Goal: Task Accomplishment & Management: Complete application form

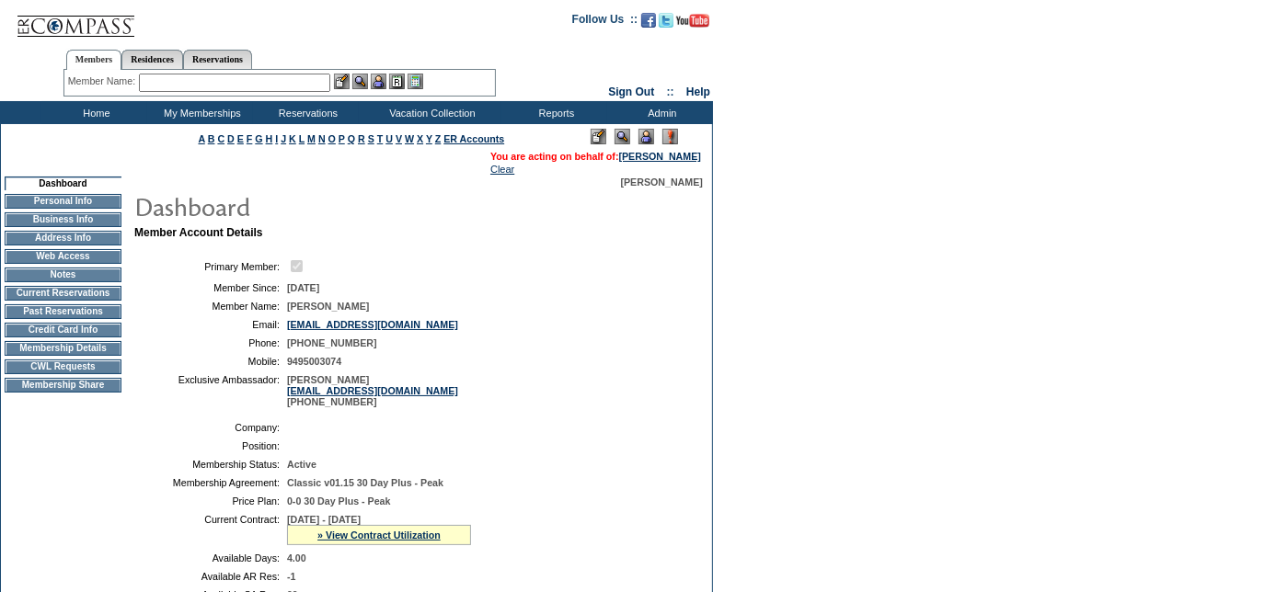
click at [78, 356] on td "Membership Details" at bounding box center [63, 348] width 117 height 15
click at [76, 374] on td "CWL Requests" at bounding box center [63, 367] width 117 height 15
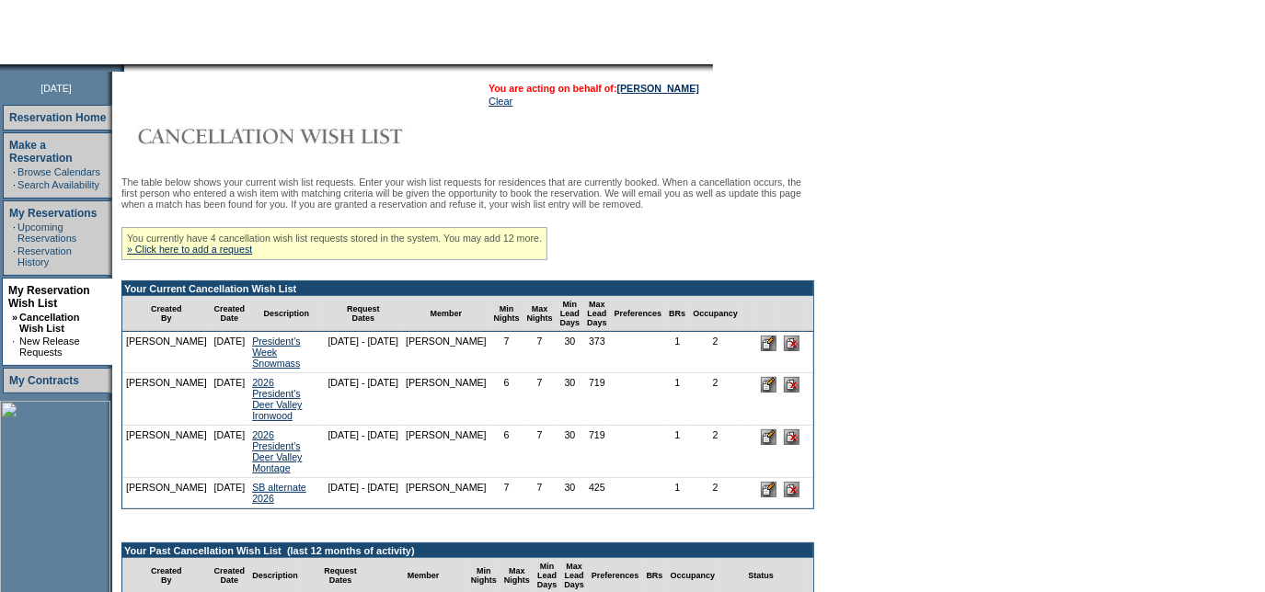
scroll to position [171, 0]
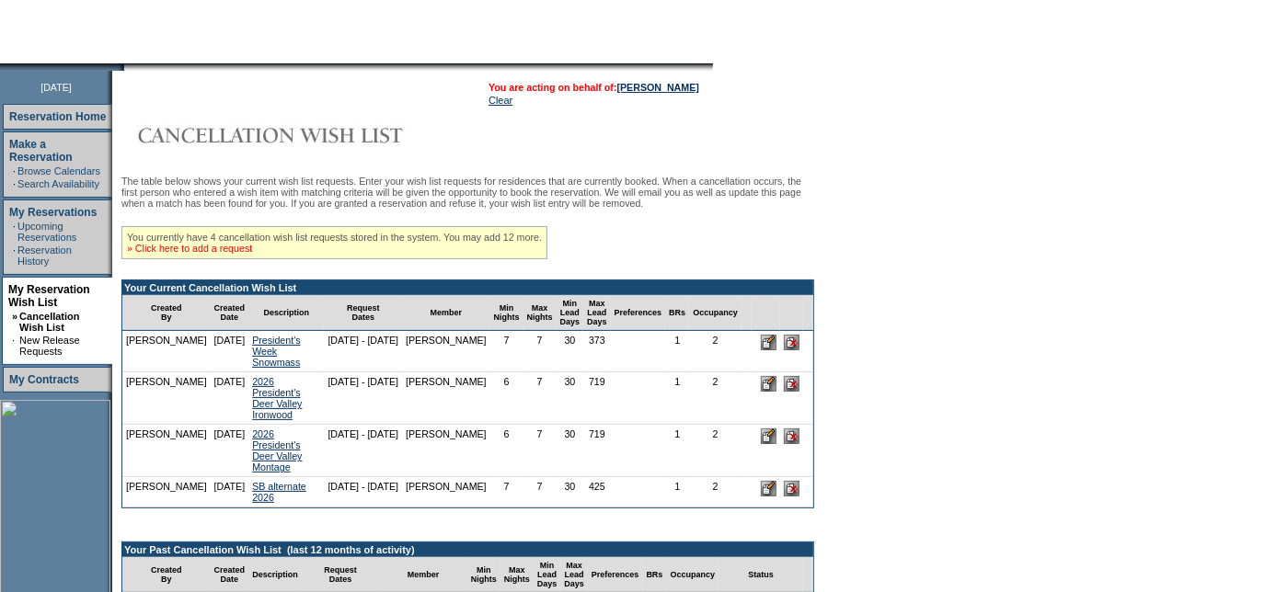
click at [201, 254] on link "» Click here to add a request" at bounding box center [189, 248] width 125 height 11
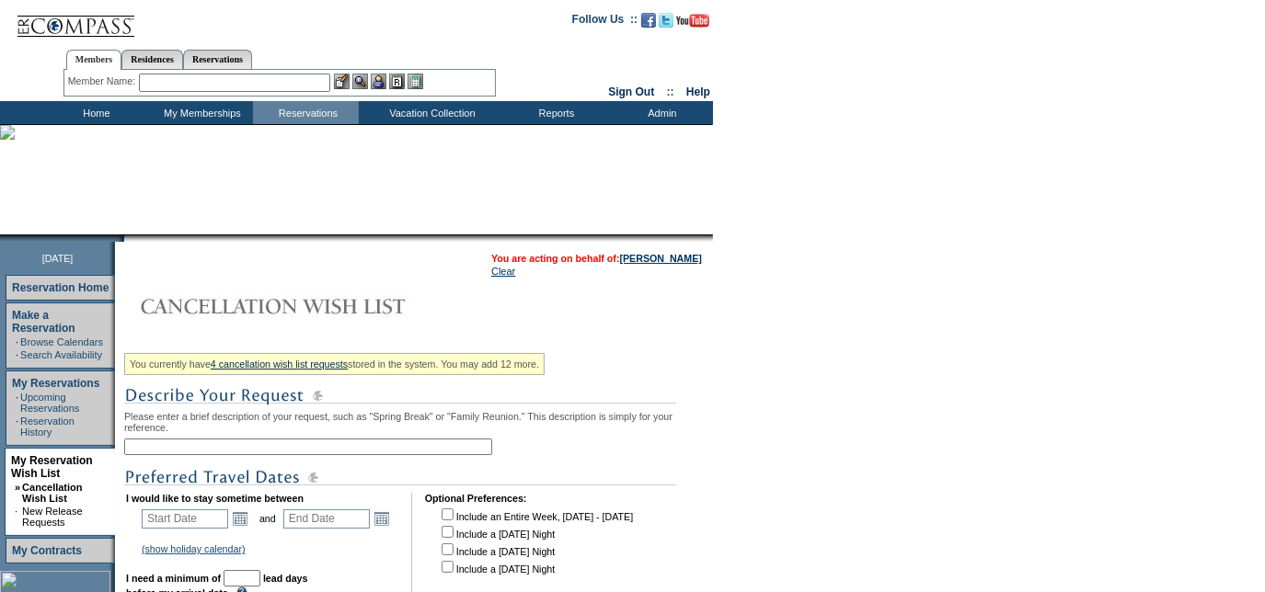
click at [272, 447] on input "text" at bounding box center [308, 447] width 368 height 17
type input "add-on 4/4 [PERSON_NAME]- same unit"
click at [242, 522] on link "Open the calendar popup." at bounding box center [240, 519] width 20 height 20
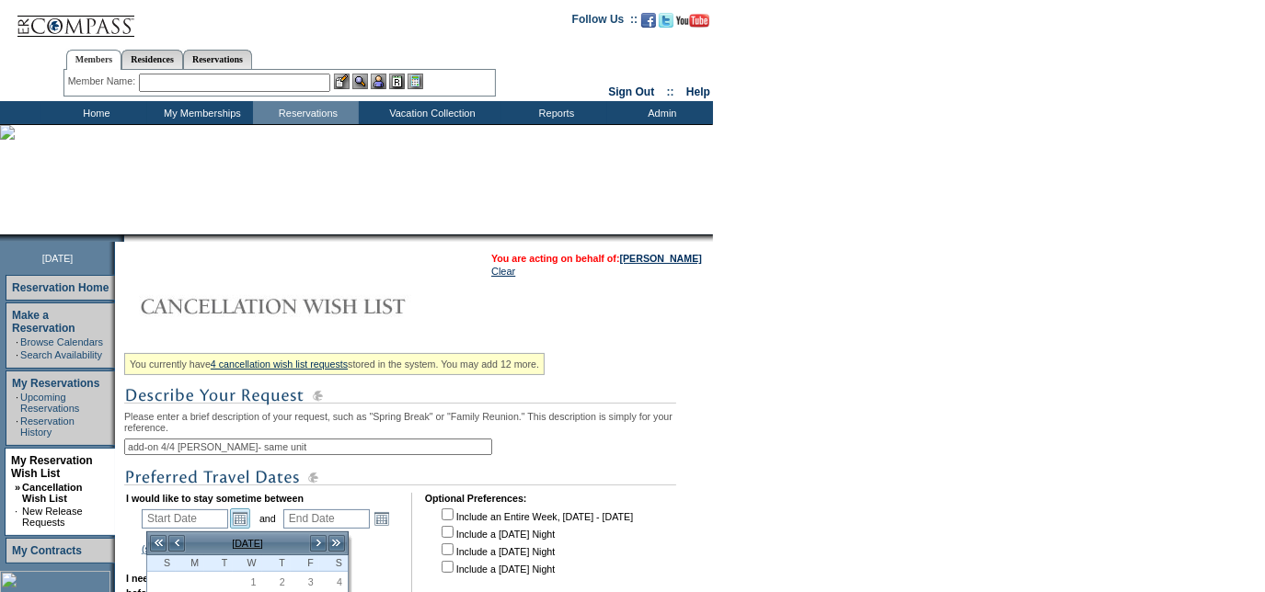
scroll to position [156, 0]
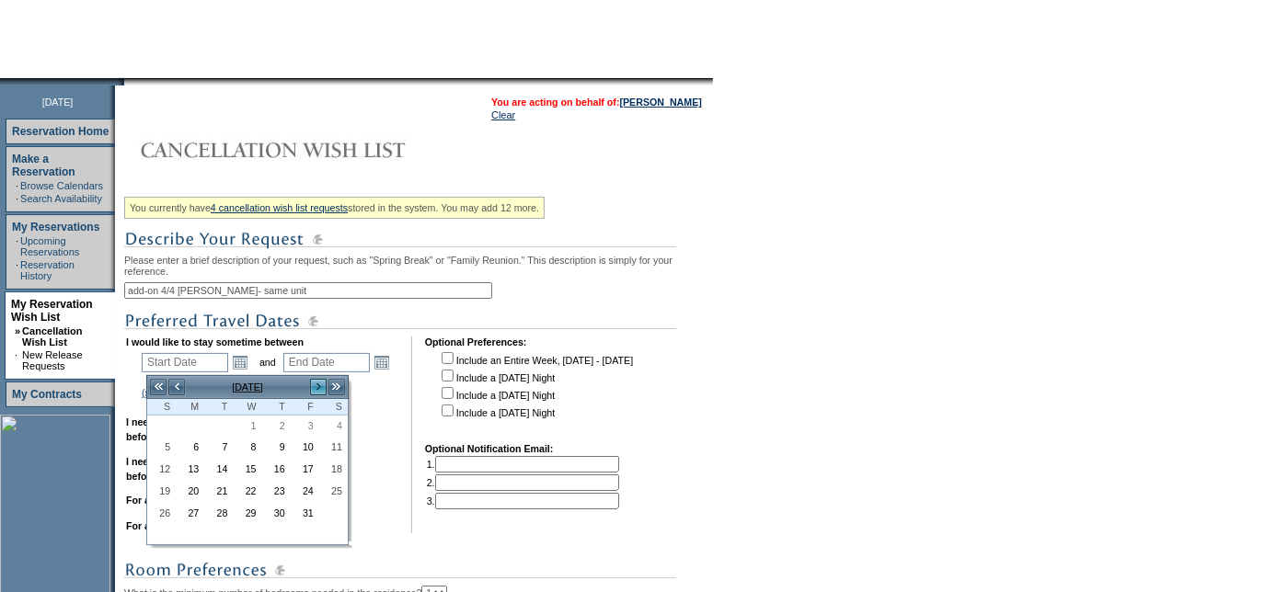
click at [322, 381] on link ">" at bounding box center [318, 387] width 18 height 18
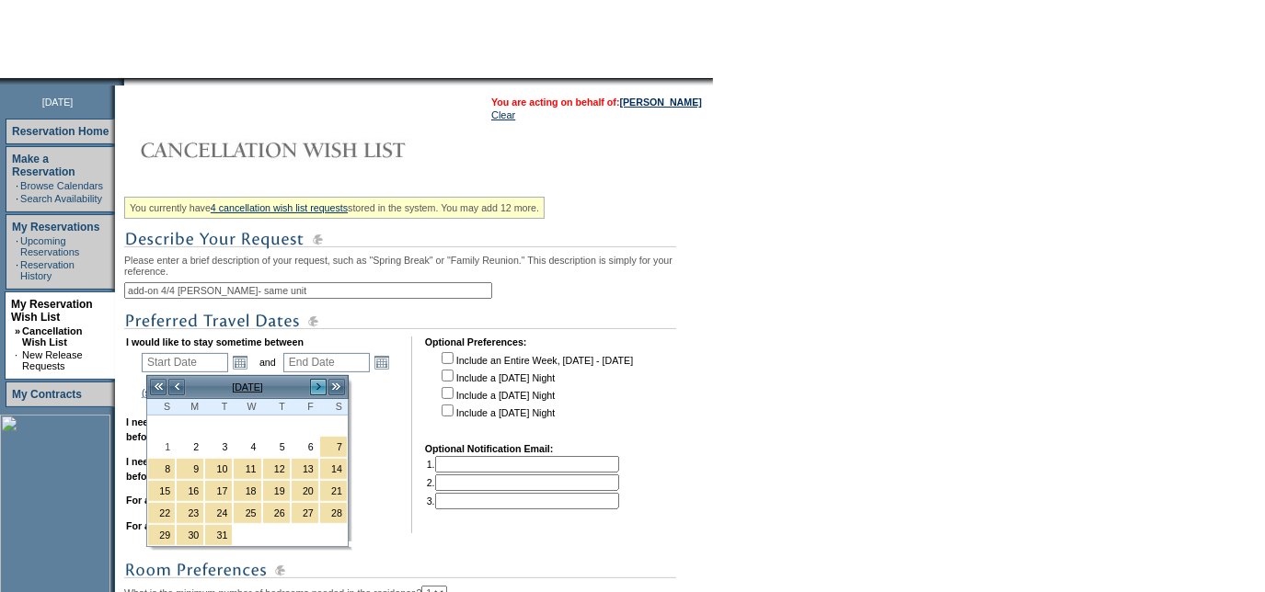
click at [322, 381] on link ">" at bounding box center [318, 387] width 18 height 18
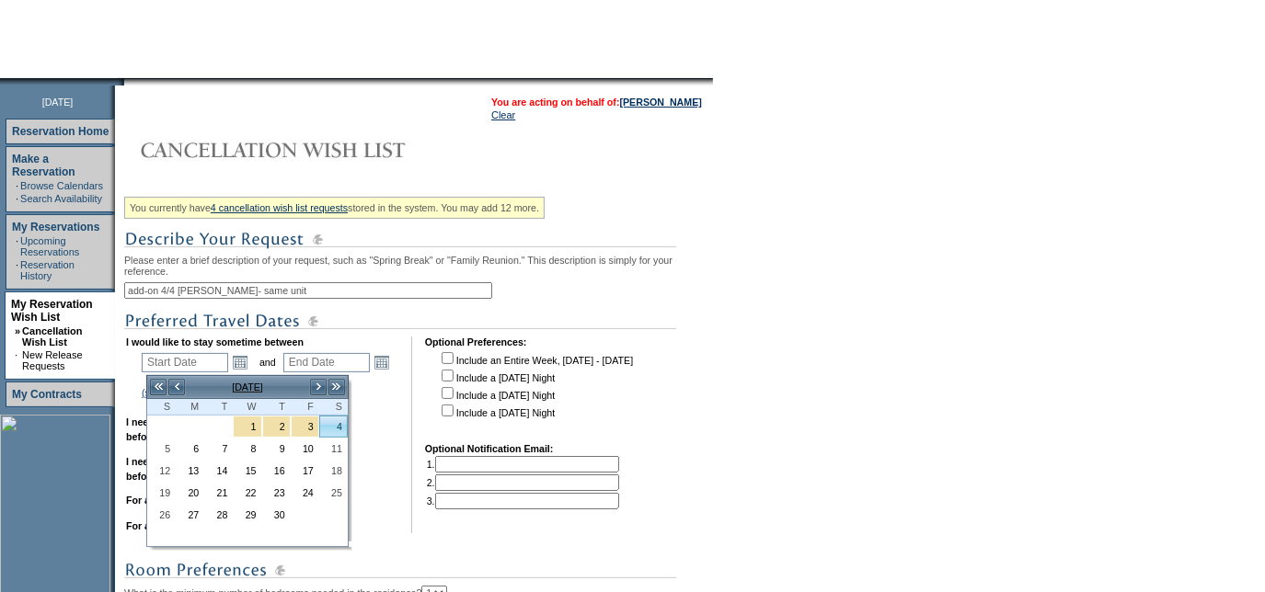
click at [334, 430] on link "4" at bounding box center [333, 427] width 27 height 20
type input "[DATE]"
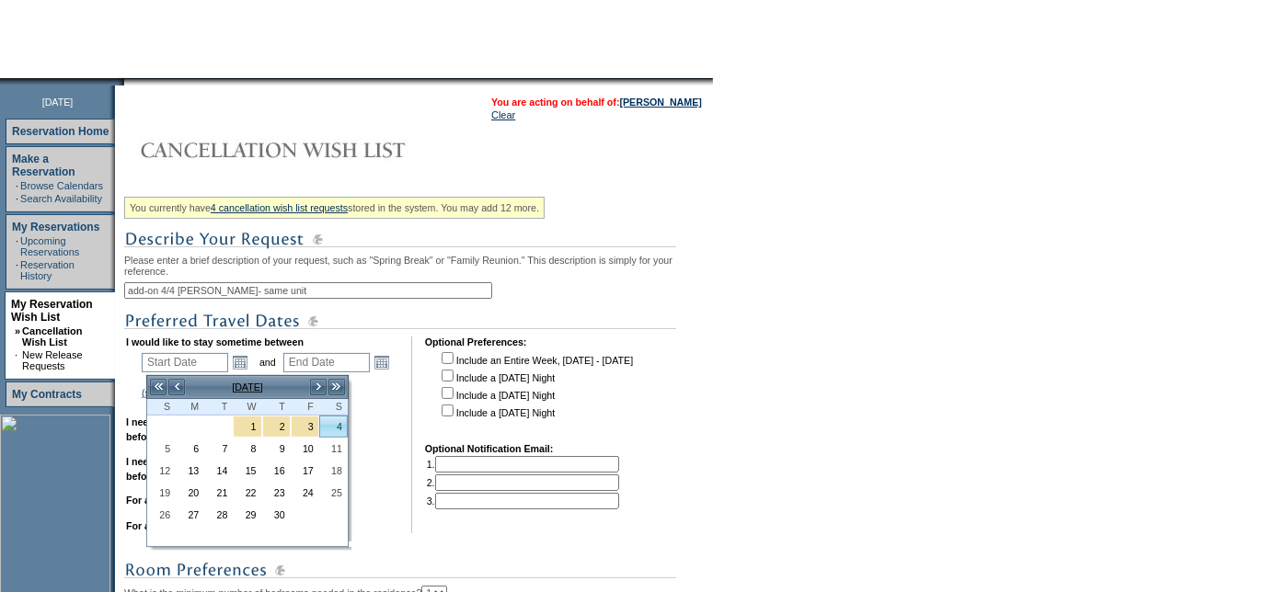
type input "186"
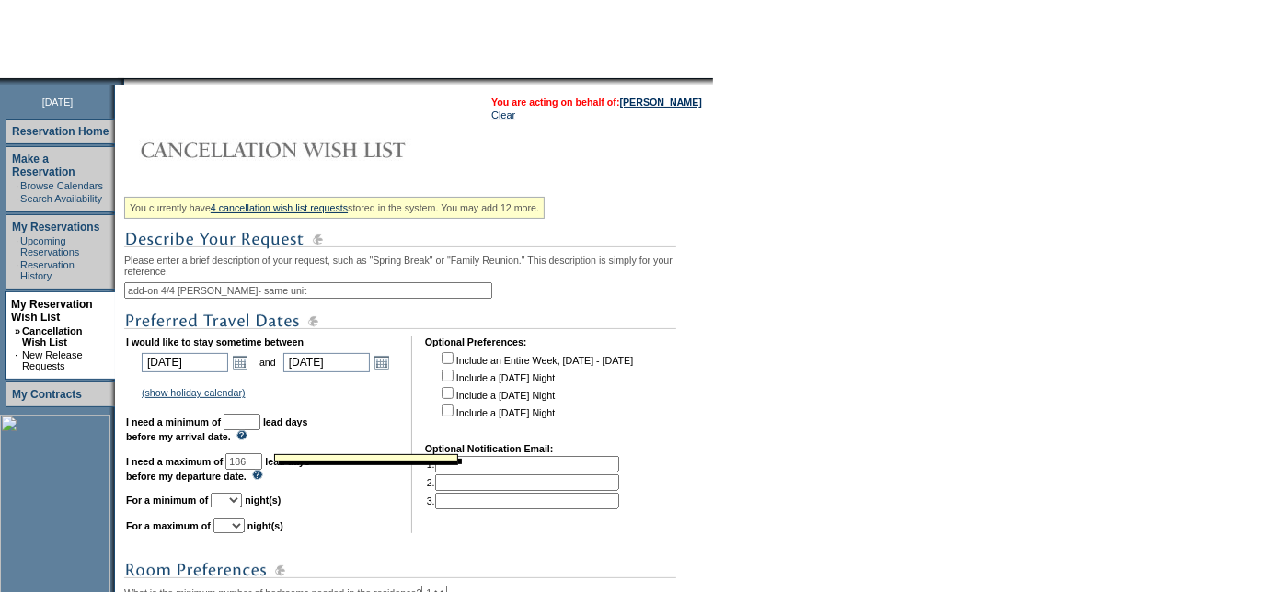
click at [247, 435] on img at bounding box center [241, 435] width 11 height 10
click at [259, 427] on input "text" at bounding box center [242, 422] width 37 height 17
type input "30"
select select "1"
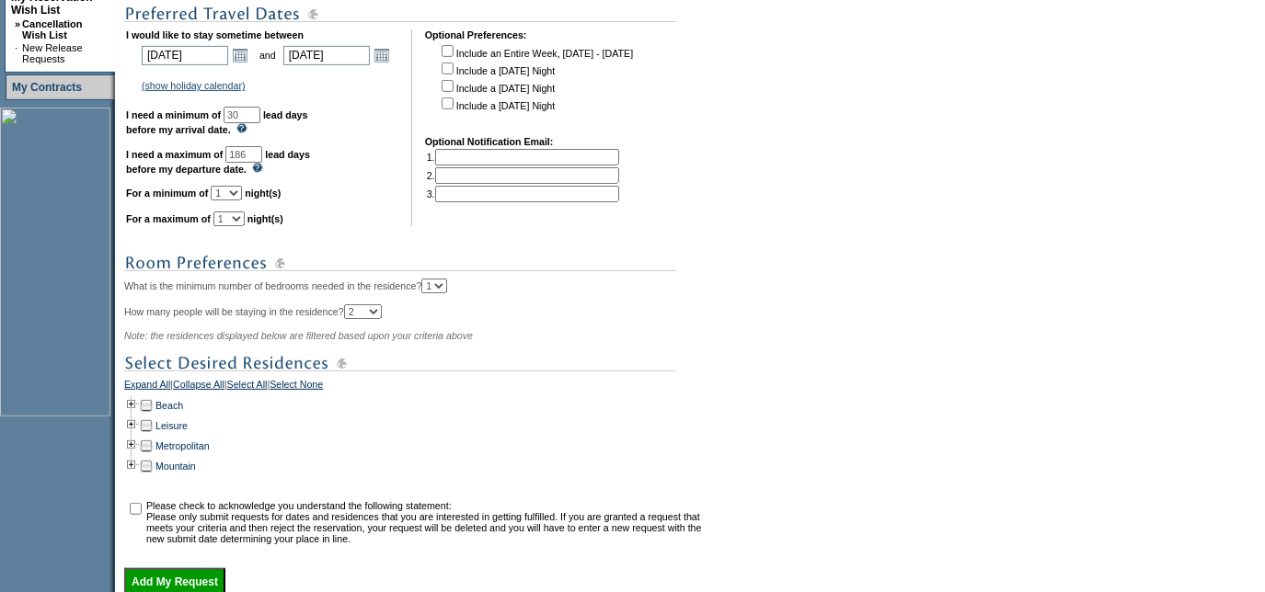
scroll to position [546, 0]
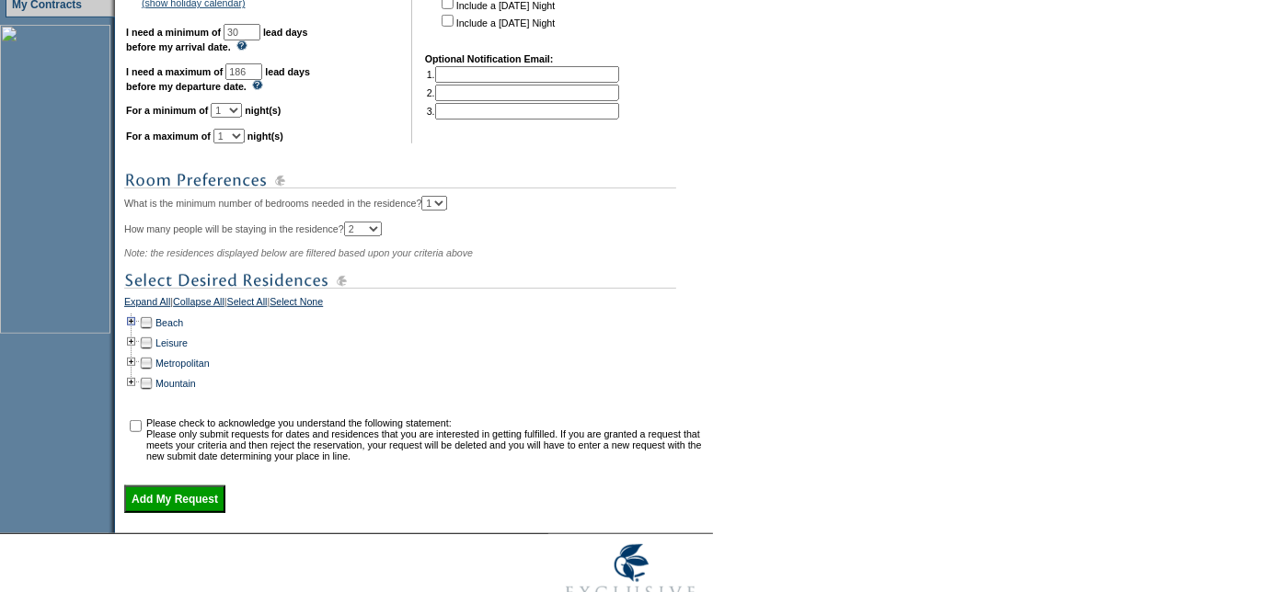
click at [132, 331] on td at bounding box center [131, 323] width 15 height 20
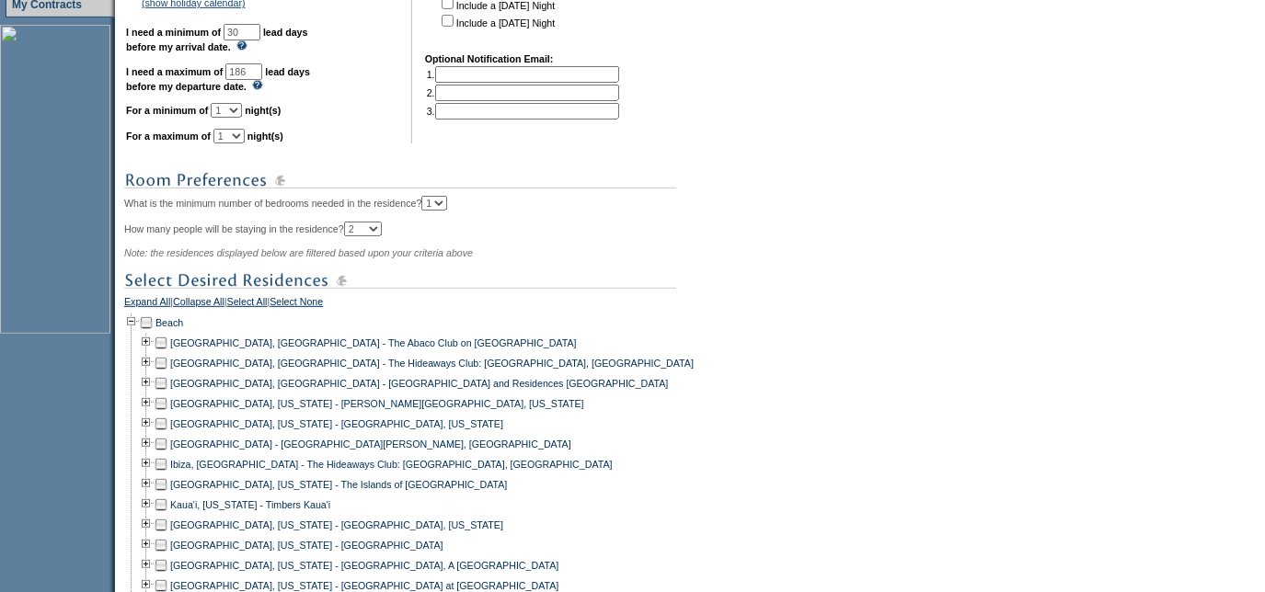
scroll to position [792, 0]
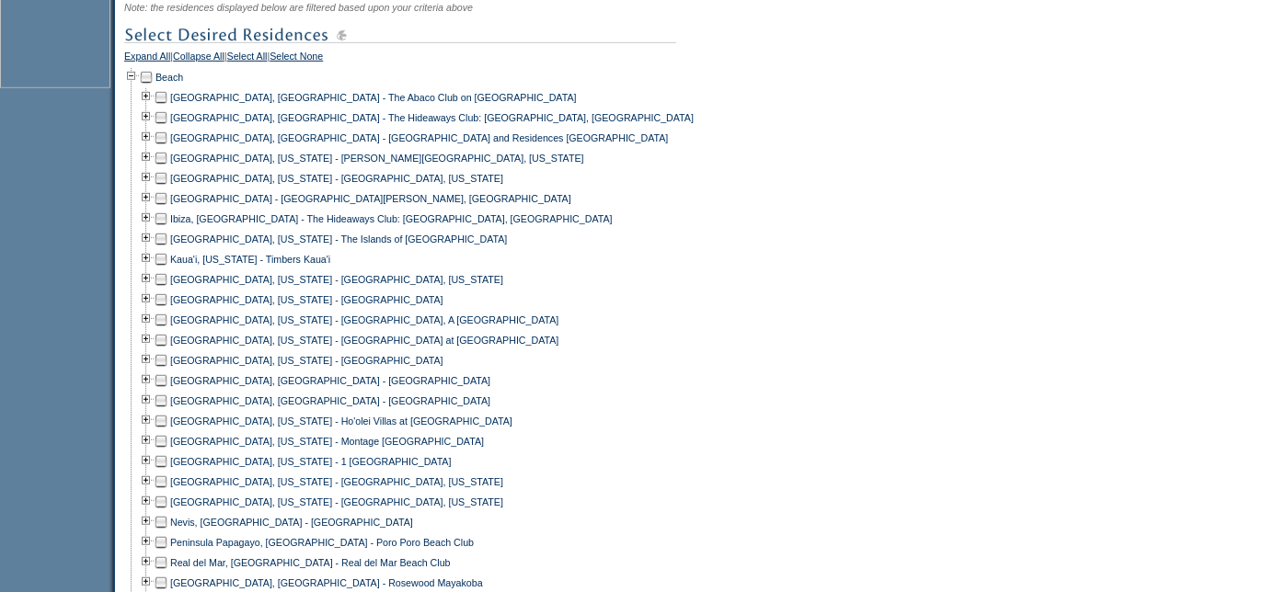
click at [168, 391] on td at bounding box center [161, 381] width 15 height 20
click at [151, 391] on td at bounding box center [146, 381] width 15 height 20
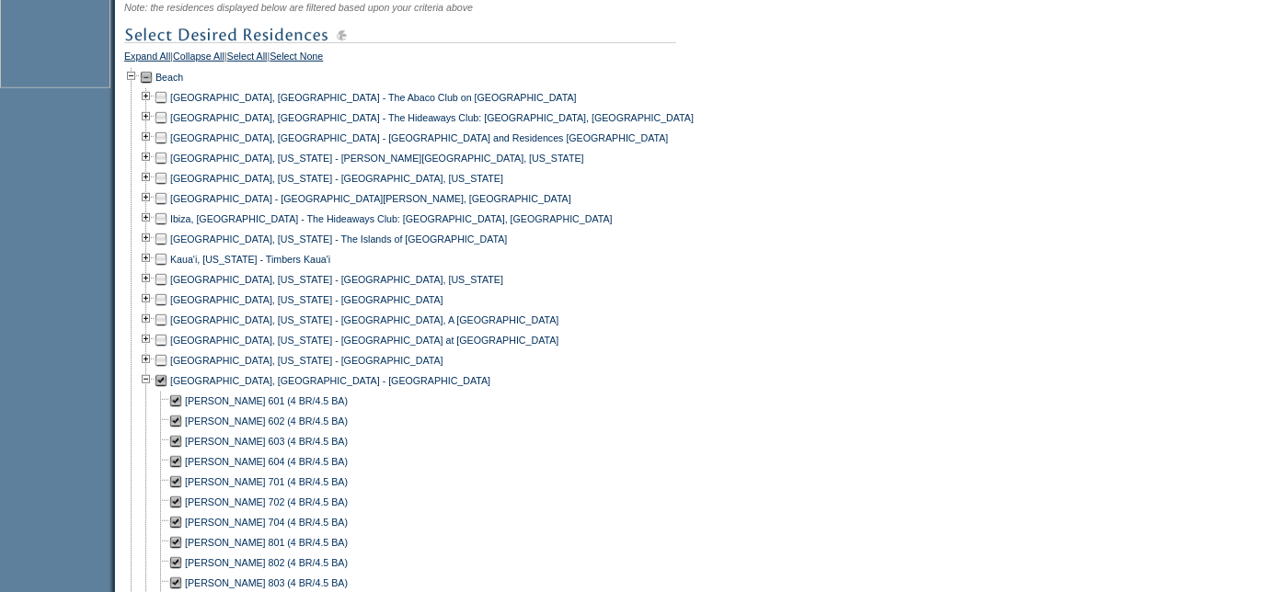
click at [166, 391] on td at bounding box center [161, 381] width 15 height 20
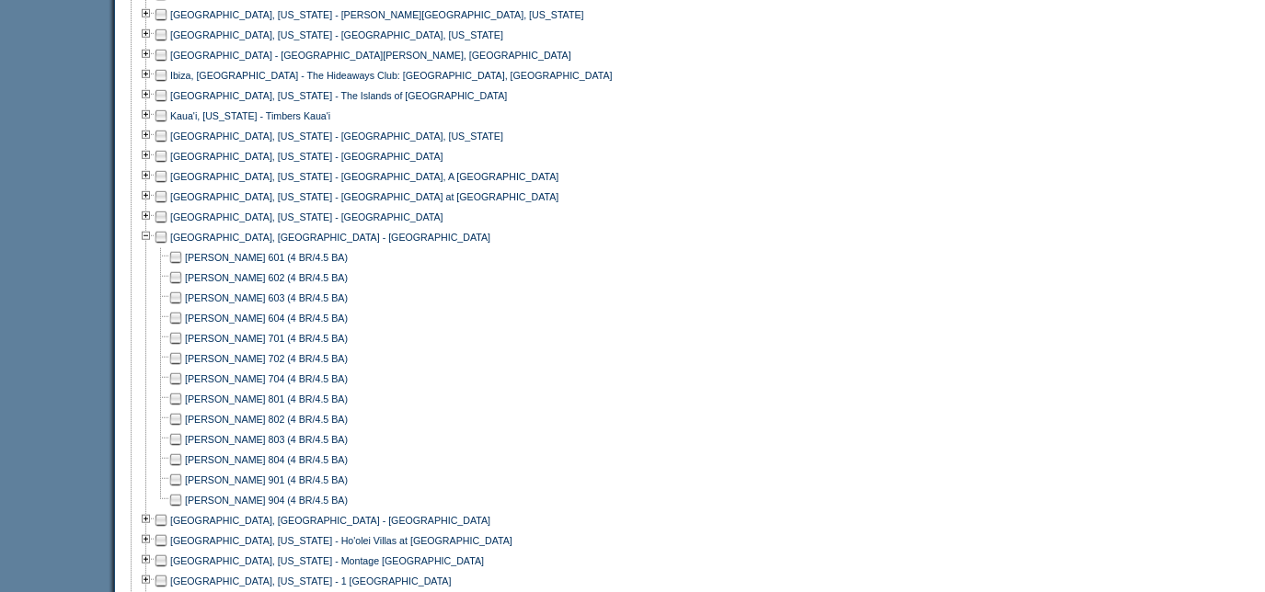
scroll to position [936, 0]
click at [183, 510] on td at bounding box center [175, 499] width 15 height 20
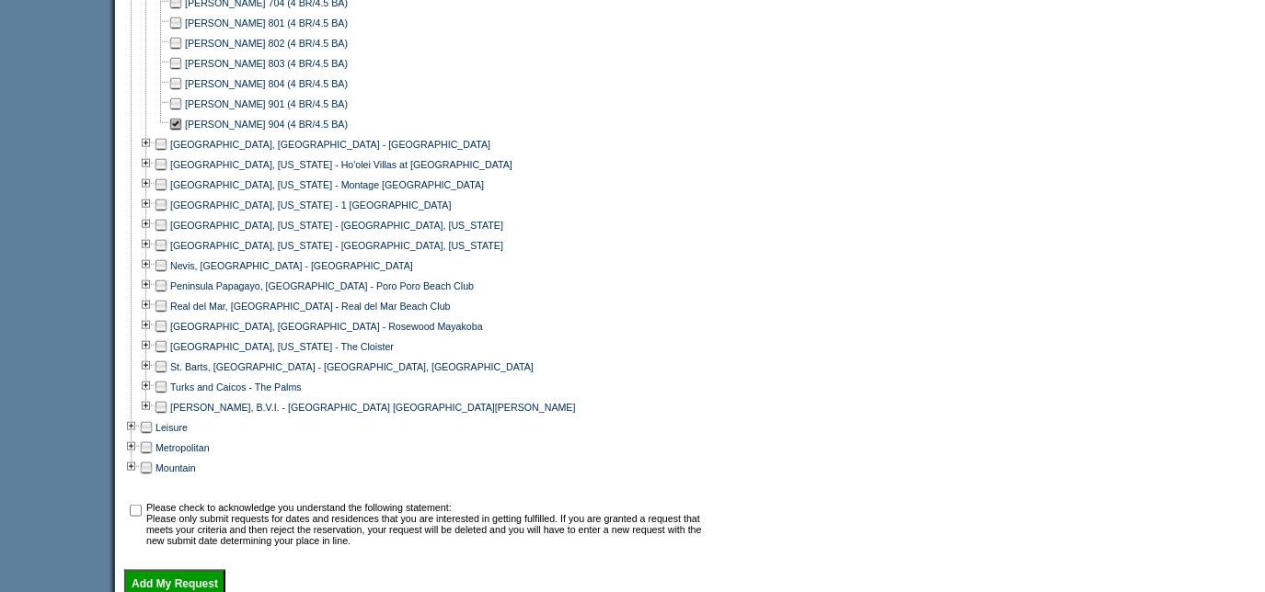
scroll to position [1477, 0]
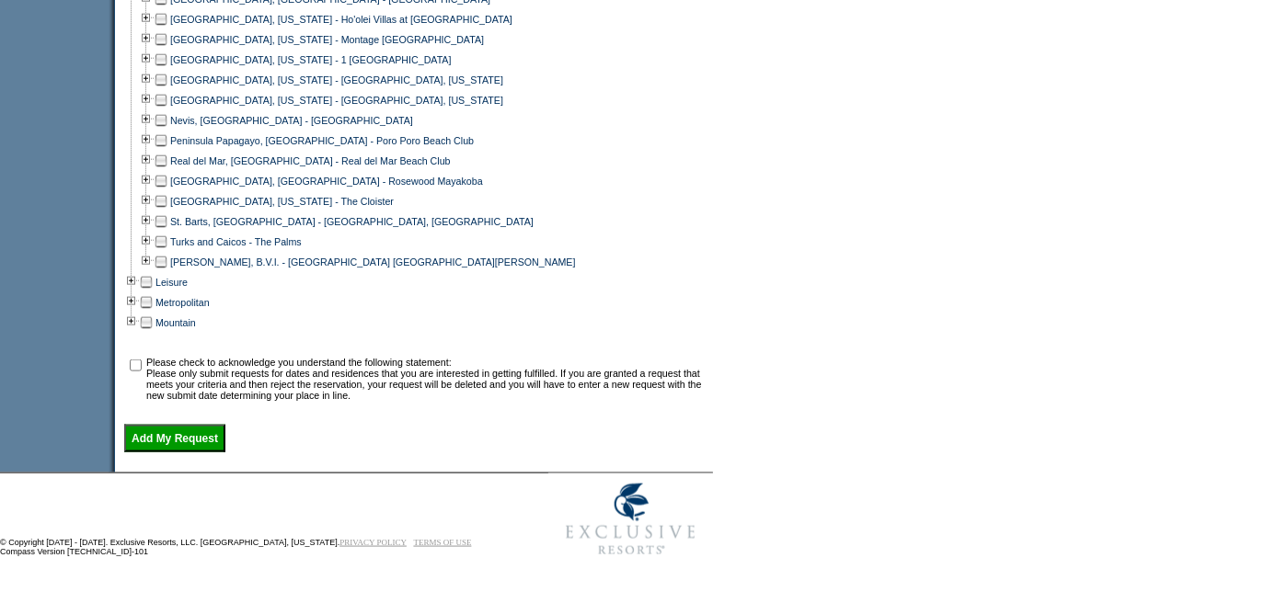
click at [142, 361] on input "checkbox" at bounding box center [136, 366] width 12 height 12
checkbox input "true"
drag, startPoint x: 144, startPoint y: 361, endPoint x: 206, endPoint y: 435, distance: 96.7
click at [206, 435] on input "Add My Request" at bounding box center [174, 439] width 101 height 28
